Goal: Task Accomplishment & Management: Manage account settings

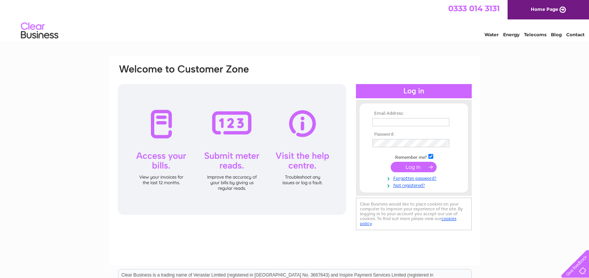
type input "argyleguesthouse@yahoo.co.uk"
click at [413, 166] on input "submit" at bounding box center [414, 167] width 46 height 10
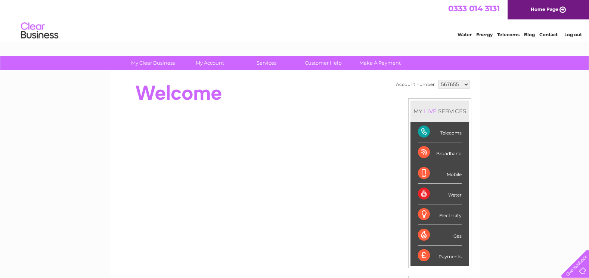
click at [439, 217] on div "Electricity" at bounding box center [440, 214] width 44 height 21
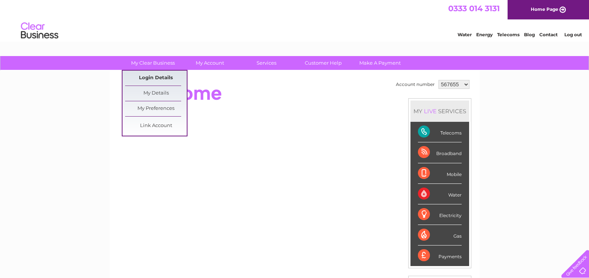
click at [157, 76] on link "Login Details" at bounding box center [156, 78] width 62 height 15
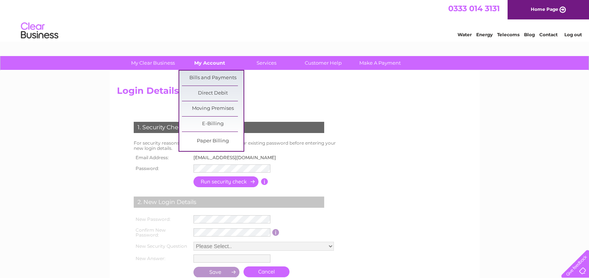
click at [211, 62] on link "My Account" at bounding box center [210, 63] width 62 height 14
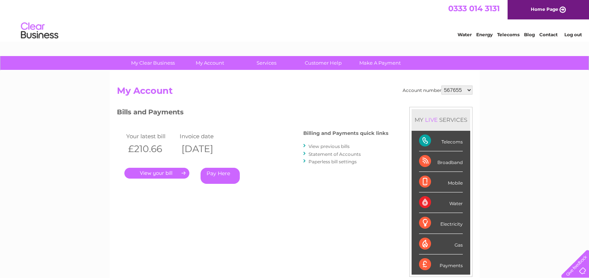
click at [328, 154] on link "Statement of Accounts" at bounding box center [335, 154] width 52 height 6
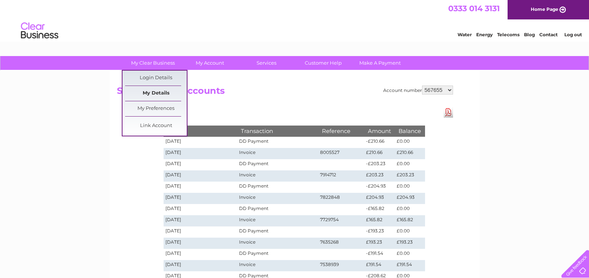
click at [151, 95] on link "My Details" at bounding box center [156, 93] width 62 height 15
